Goal: Task Accomplishment & Management: Complete application form

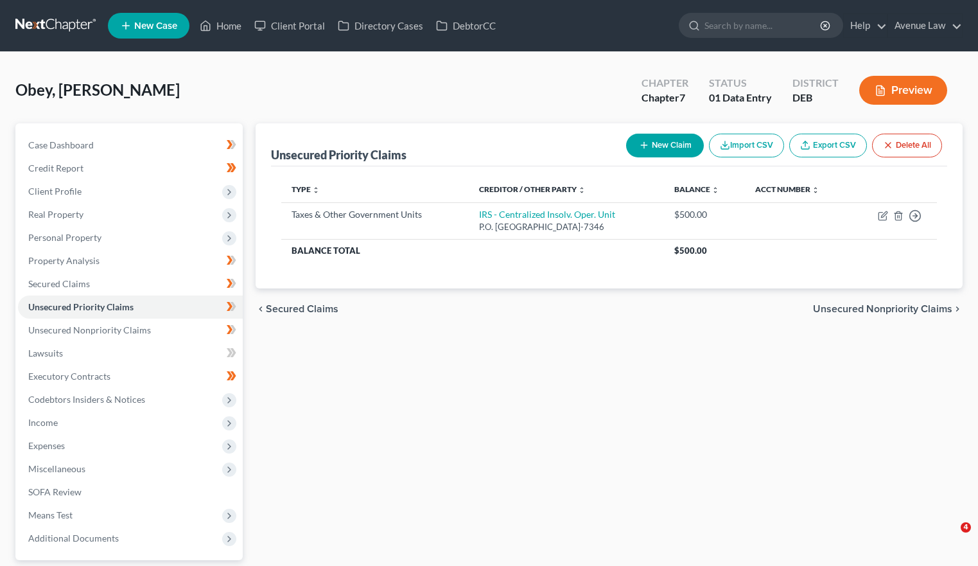
click at [646, 460] on div "Unsecured Priority Claims New Claim Import CSV Export CSV Delete All Type expan…" at bounding box center [609, 378] width 720 height 511
click at [648, 457] on div "Unsecured Priority Claims New Claim Import CSV Export CSV Delete All Type expan…" at bounding box center [609, 378] width 720 height 511
drag, startPoint x: 648, startPoint y: 457, endPoint x: 789, endPoint y: 477, distance: 142.6
click at [694, 511] on div "Unsecured Priority Claims New Claim Import CSV Export CSV Delete All Type expan…" at bounding box center [609, 378] width 720 height 511
click at [793, 467] on div "Unsecured Priority Claims New Claim Import CSV Export CSV Delete All Type expan…" at bounding box center [609, 378] width 720 height 511
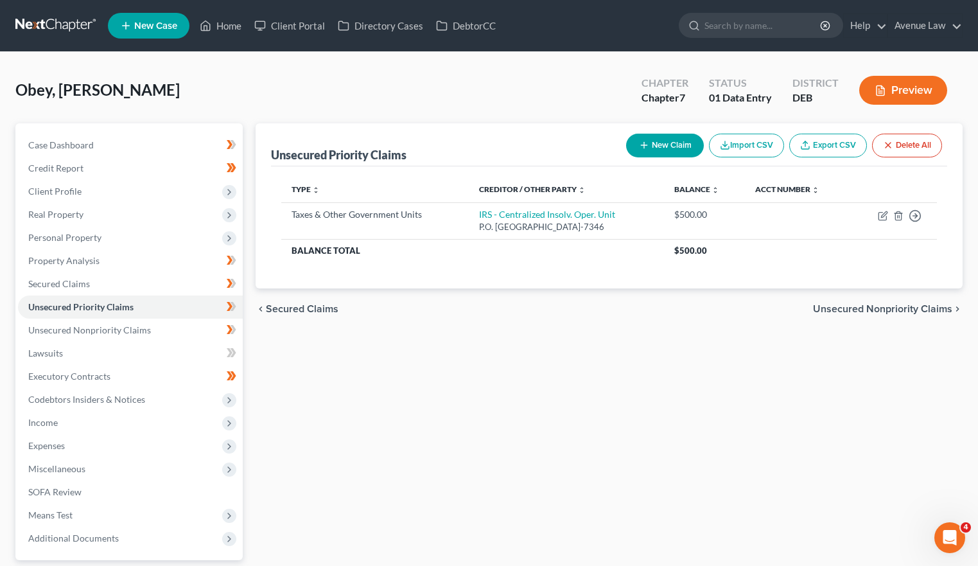
click at [625, 98] on div "Obey, [PERSON_NAME] Upgraded Chapter Chapter 7 Status 01 Data Entry District DE…" at bounding box center [488, 95] width 947 height 56
click at [633, 412] on div "Unsecured Priority Claims New Claim Import CSV Export CSV Delete All Type expan…" at bounding box center [609, 378] width 720 height 511
click at [241, 17] on link "Home" at bounding box center [220, 25] width 55 height 23
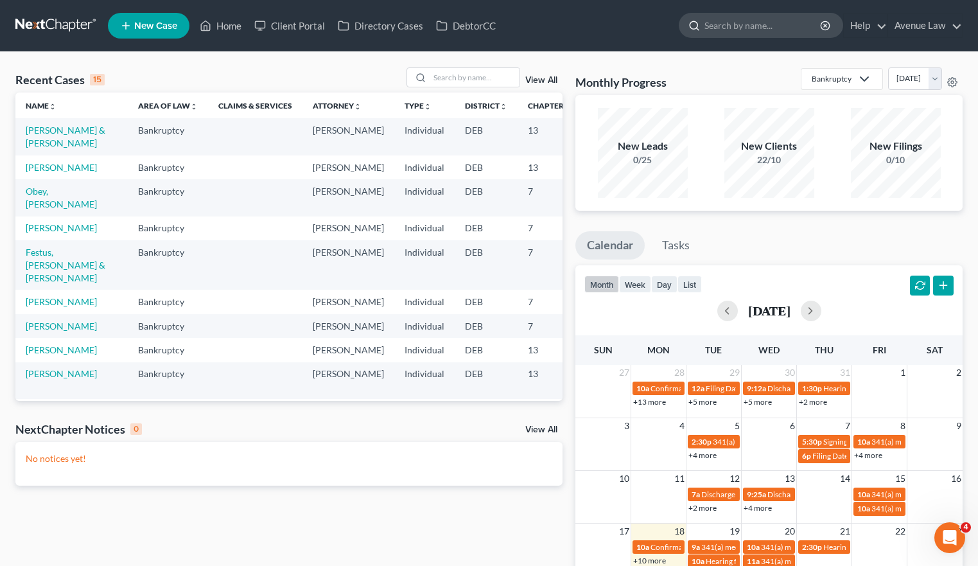
click at [735, 30] on input "search" at bounding box center [764, 25] width 118 height 24
type input "[PERSON_NAME]"
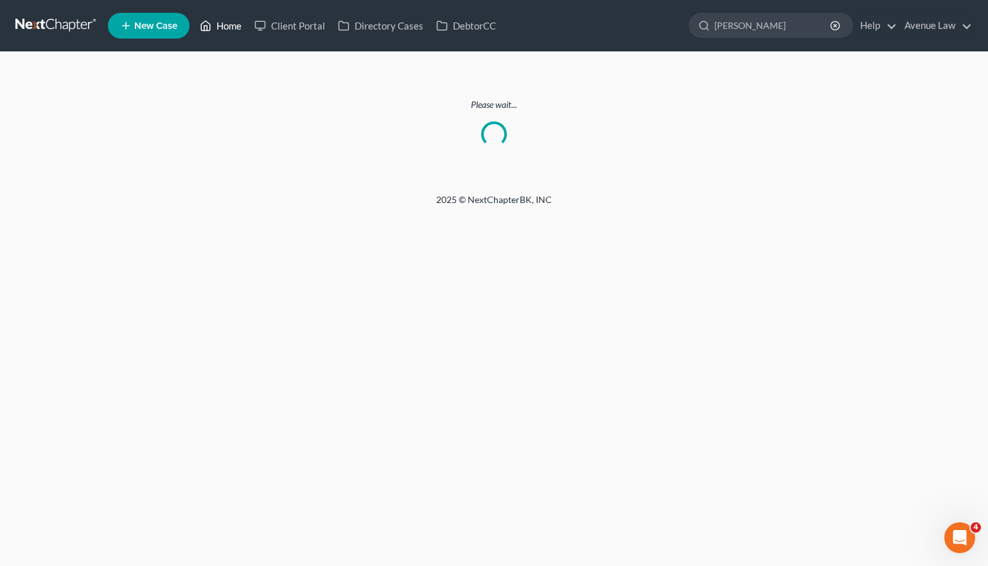
click at [240, 27] on link "Home" at bounding box center [220, 25] width 55 height 23
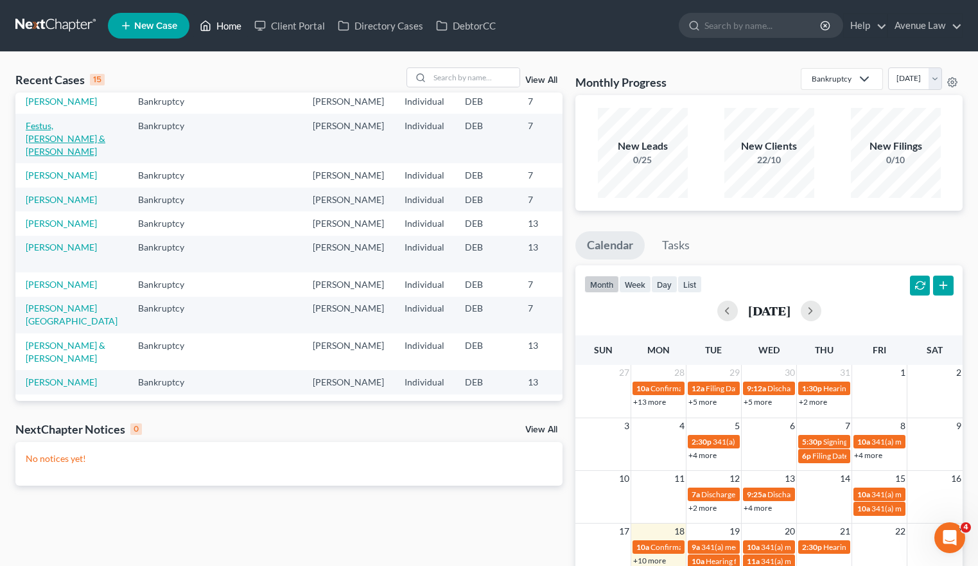
scroll to position [128, 0]
click at [732, 26] on input "search" at bounding box center [764, 25] width 118 height 24
type input "m"
type input "[PERSON_NAME]"
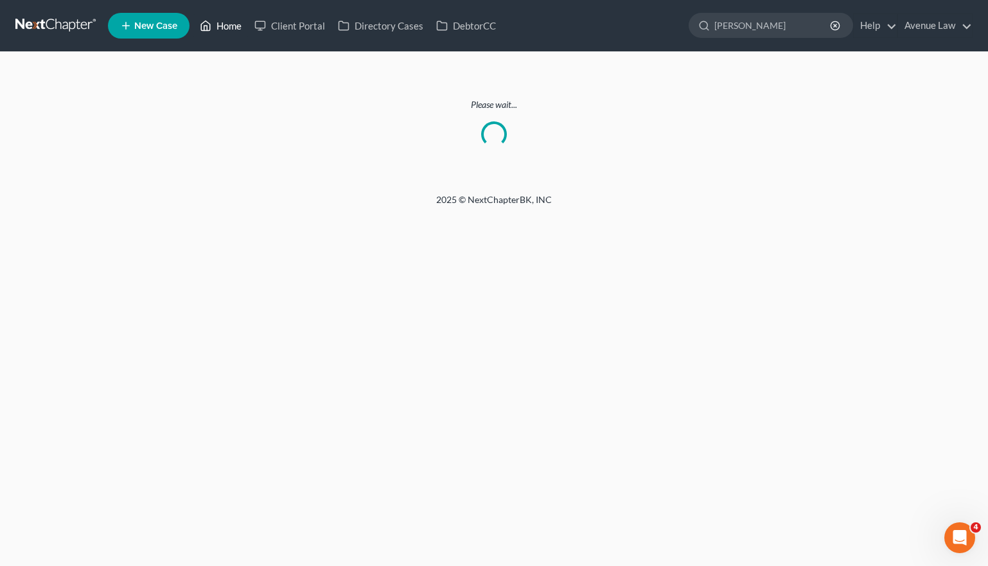
click at [245, 26] on link "Home" at bounding box center [220, 25] width 55 height 23
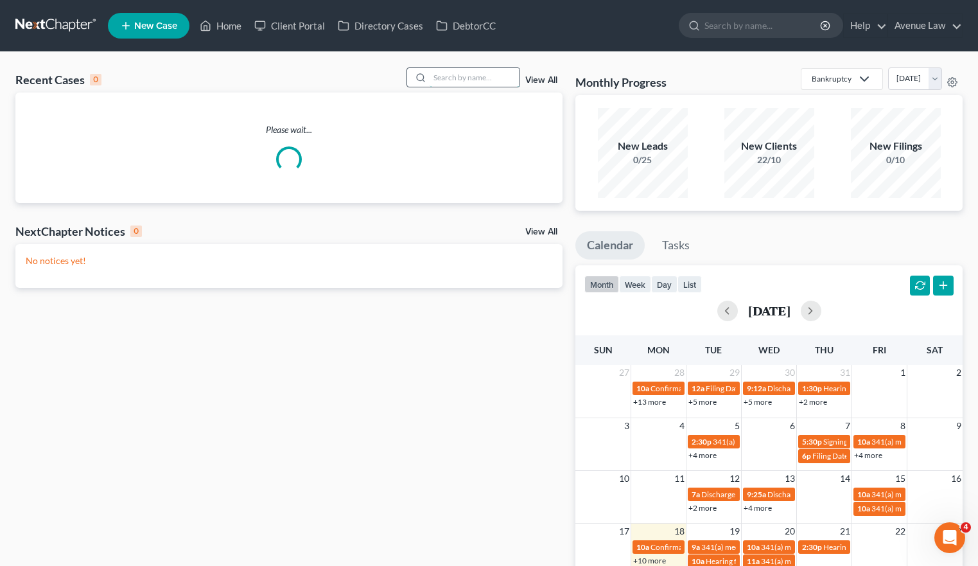
click at [453, 74] on input "search" at bounding box center [475, 77] width 90 height 19
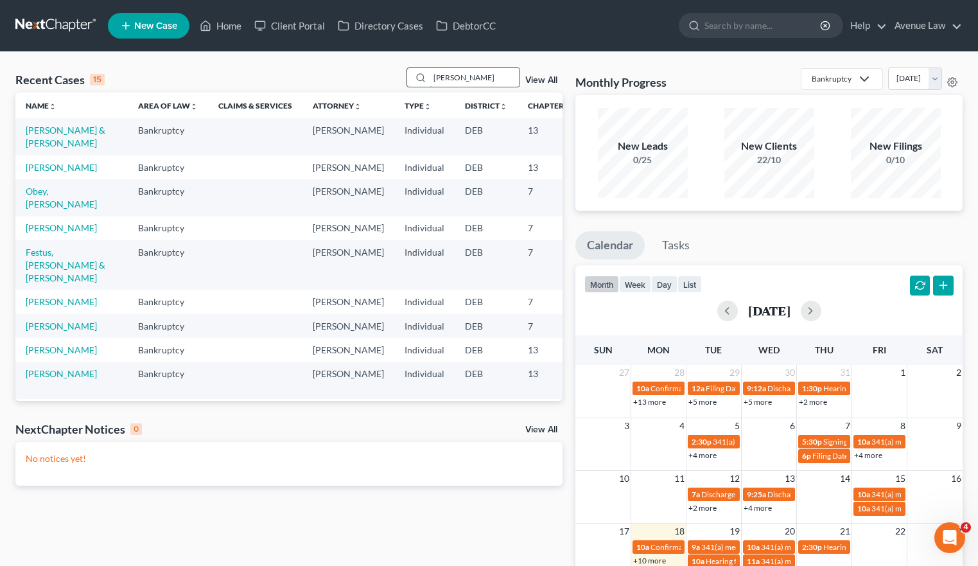
type input "[PERSON_NAME]"
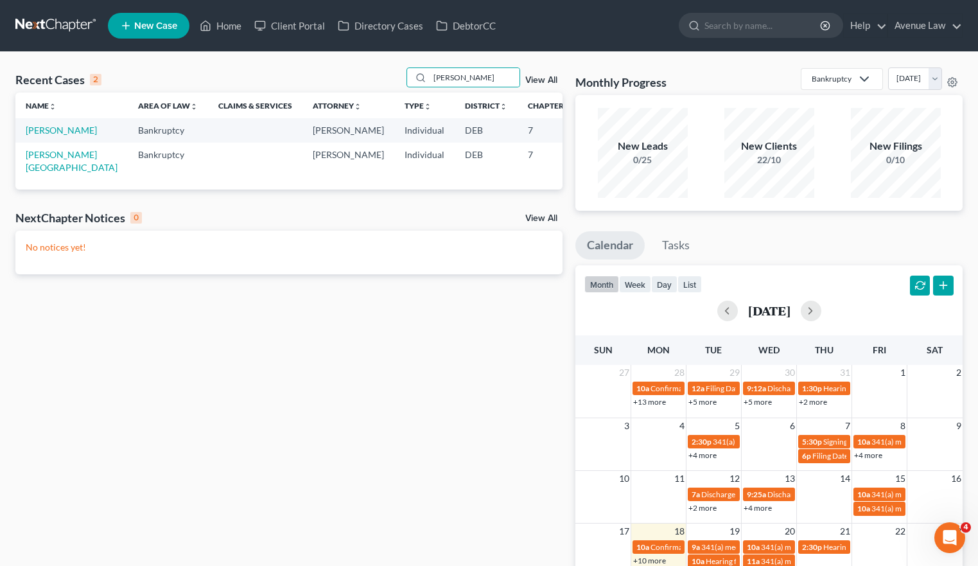
click at [19, 134] on td "[PERSON_NAME]" at bounding box center [71, 130] width 112 height 24
click at [28, 134] on link "[PERSON_NAME]" at bounding box center [61, 130] width 71 height 11
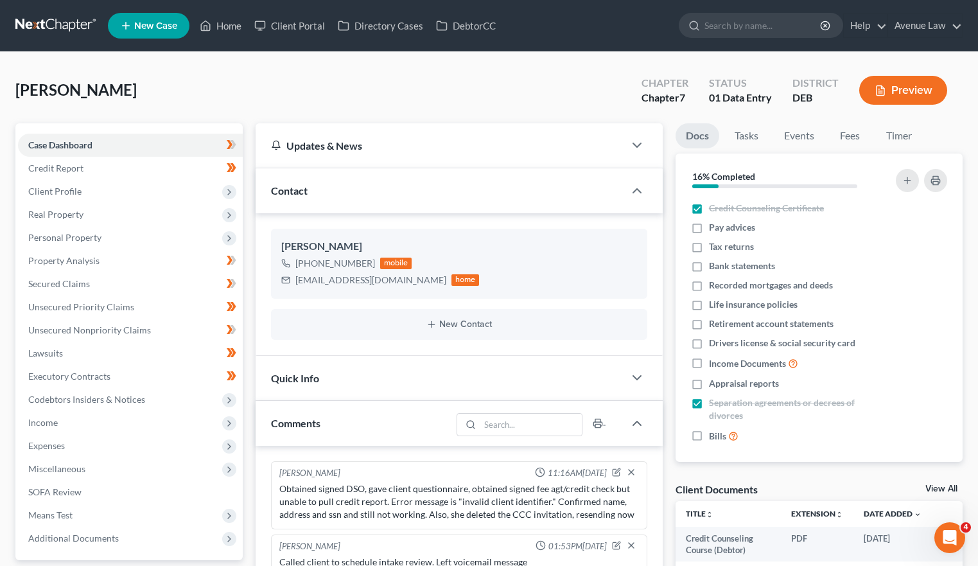
scroll to position [272, 0]
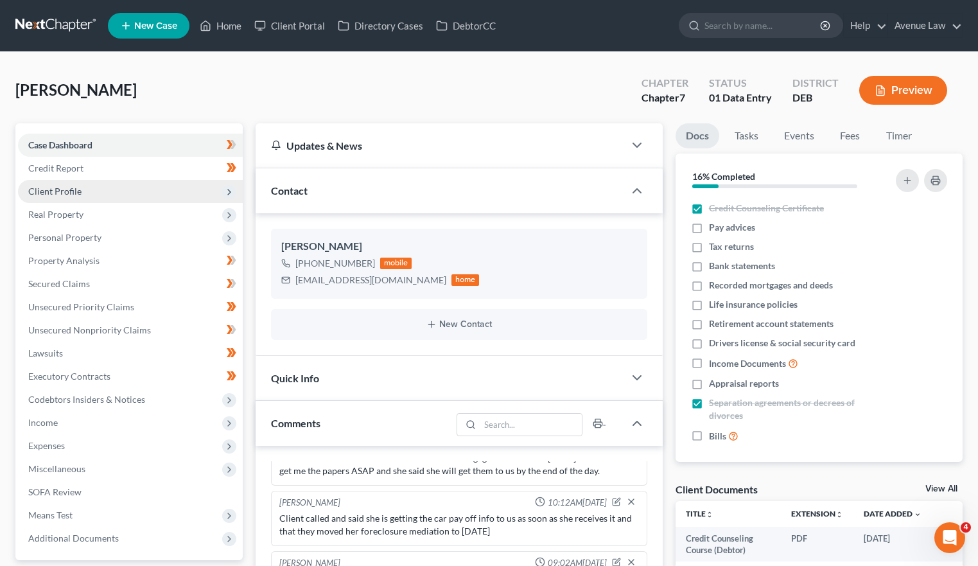
drag, startPoint x: 59, startPoint y: 152, endPoint x: 55, endPoint y: 182, distance: 29.9
click at [59, 152] on link "Case Dashboard" at bounding box center [130, 145] width 225 height 23
click at [55, 182] on span "Client Profile" at bounding box center [130, 191] width 225 height 23
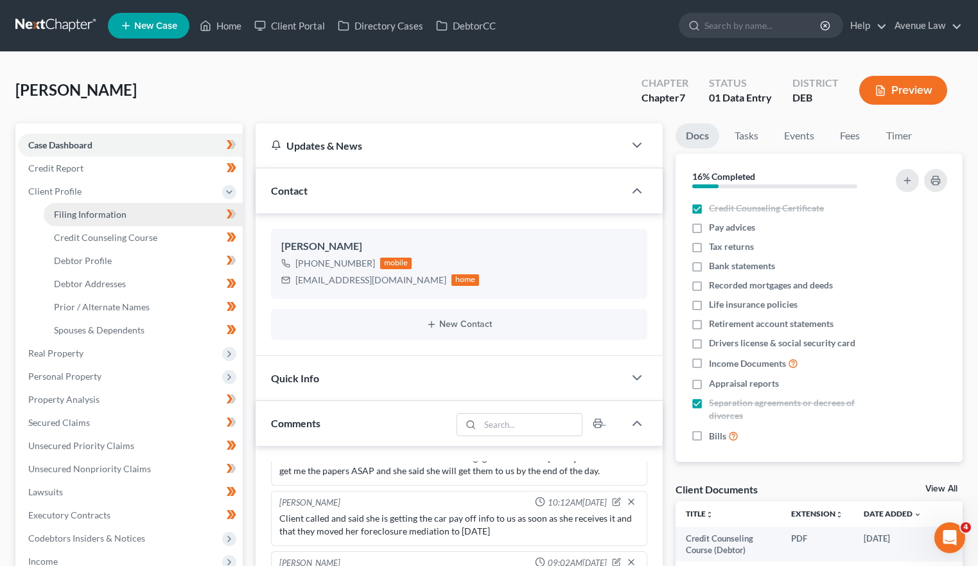
click at [81, 209] on span "Filing Information" at bounding box center [90, 214] width 73 height 11
select select "1"
select select "0"
select select "7"
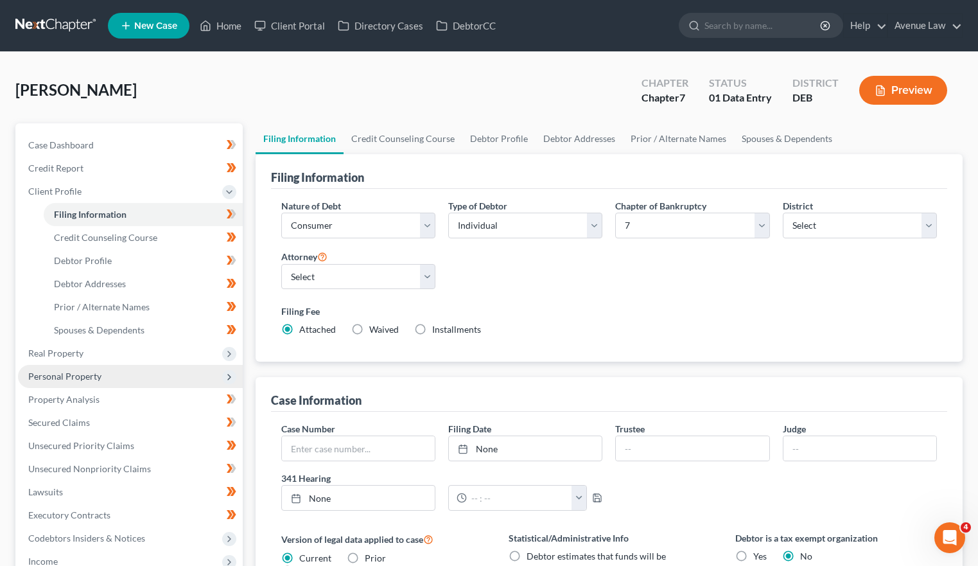
click at [74, 381] on span "Personal Property" at bounding box center [130, 376] width 225 height 23
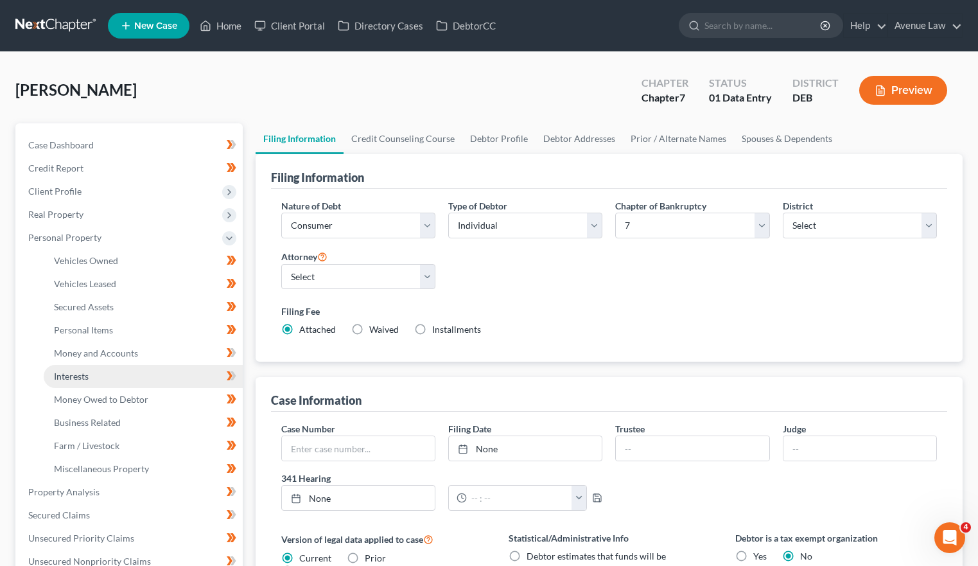
click at [78, 383] on link "Interests" at bounding box center [143, 376] width 199 height 23
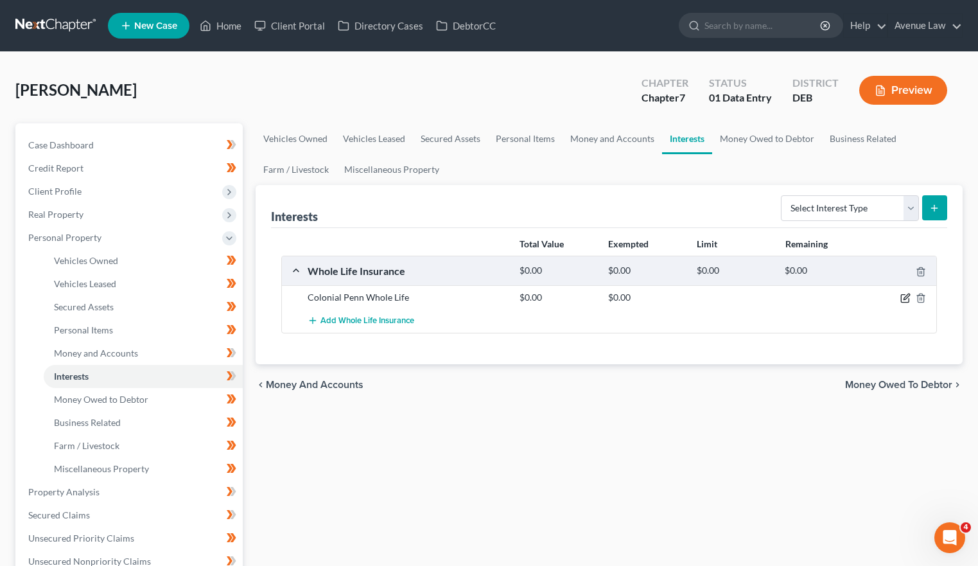
click at [905, 296] on icon "button" at bounding box center [905, 298] width 10 height 10
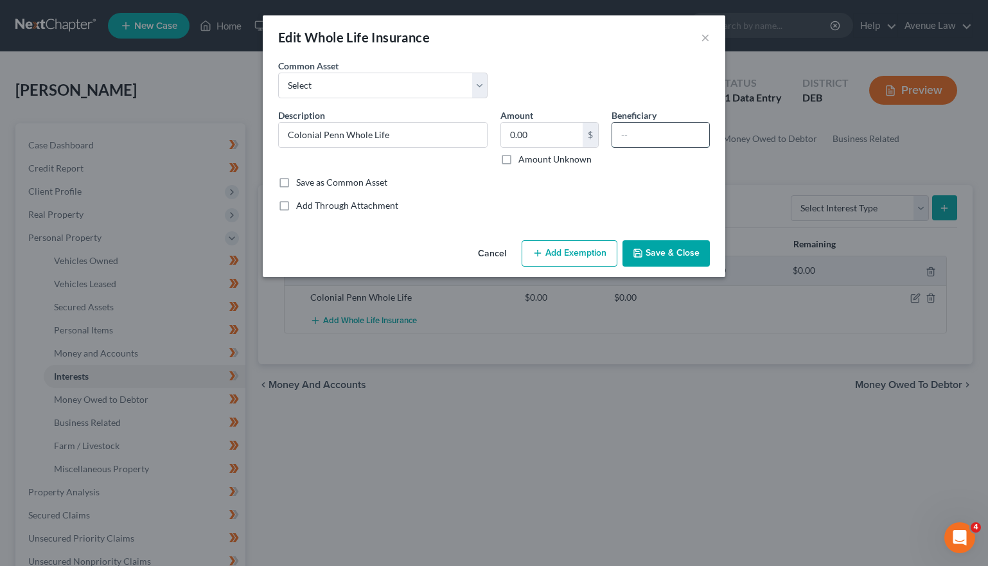
click at [645, 130] on input "text" at bounding box center [660, 135] width 97 height 24
click at [675, 243] on button "Save & Close" at bounding box center [665, 253] width 87 height 27
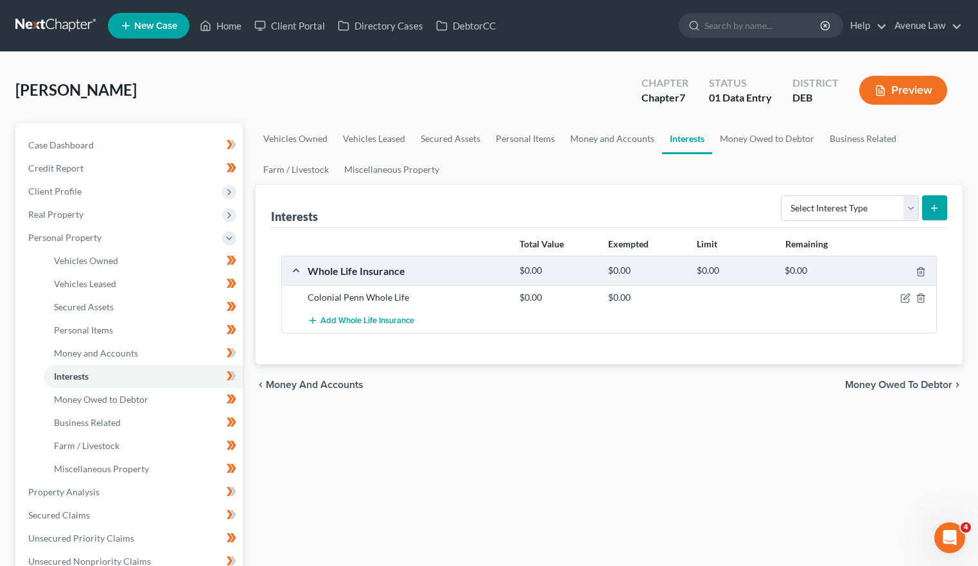
click at [623, 528] on div "Vehicles Owned Vehicles Leased Secured Assets Personal Items Money and Accounts…" at bounding box center [609, 494] width 720 height 742
